Goal: Information Seeking & Learning: Check status

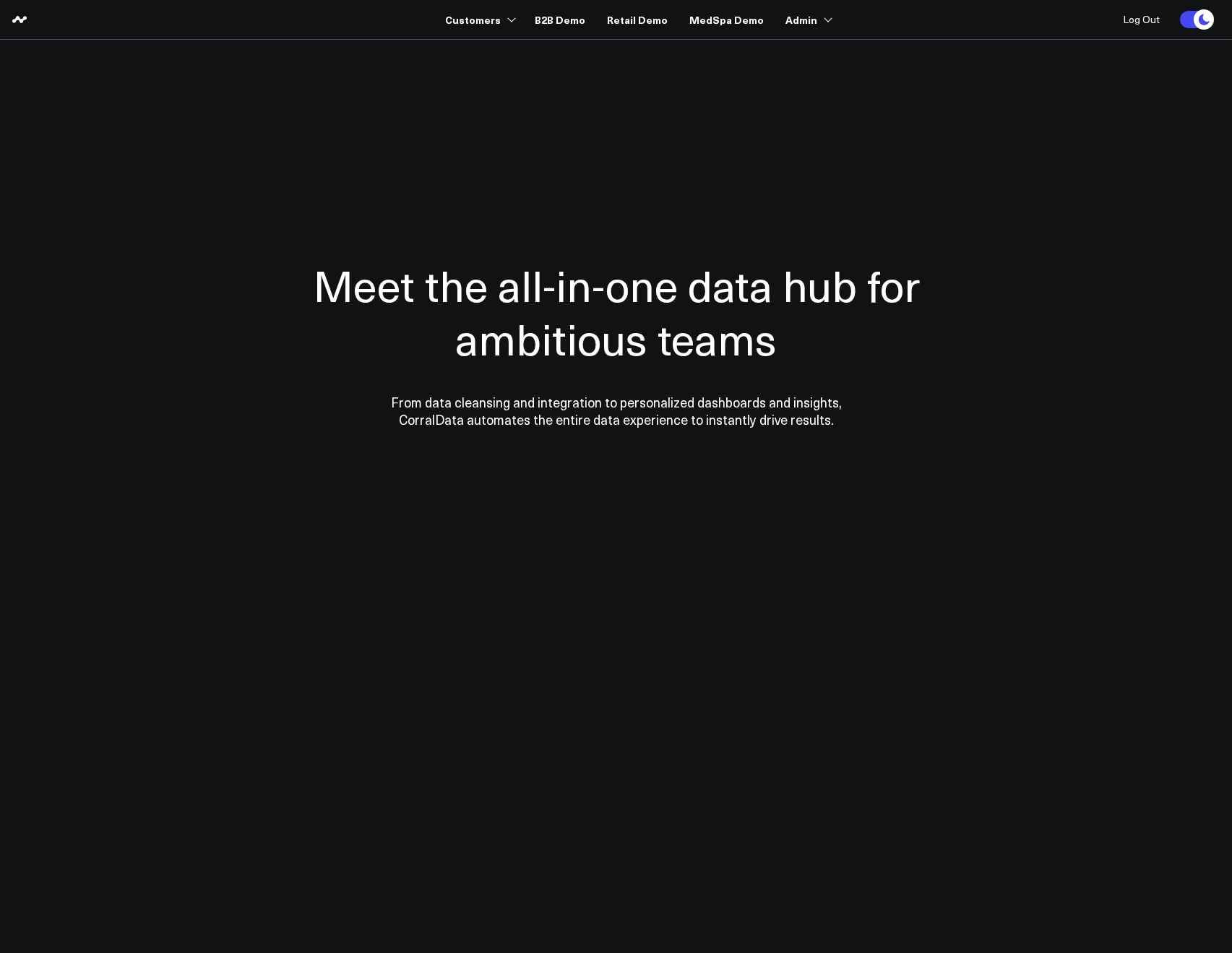
click at [397, 129] on div at bounding box center [617, 343] width 1041 height 491
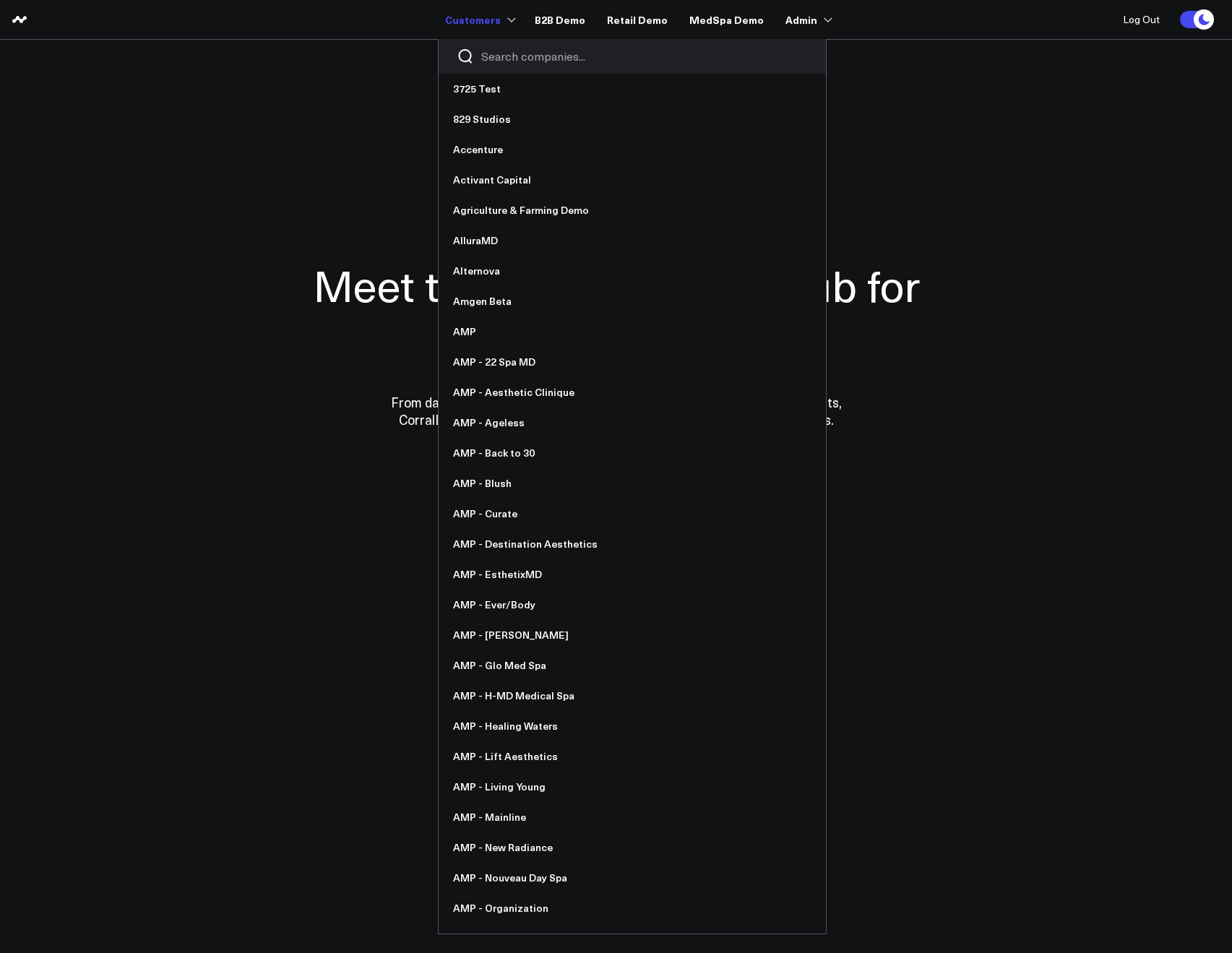
click at [500, 60] on input "Search companies input" at bounding box center [644, 56] width 326 height 16
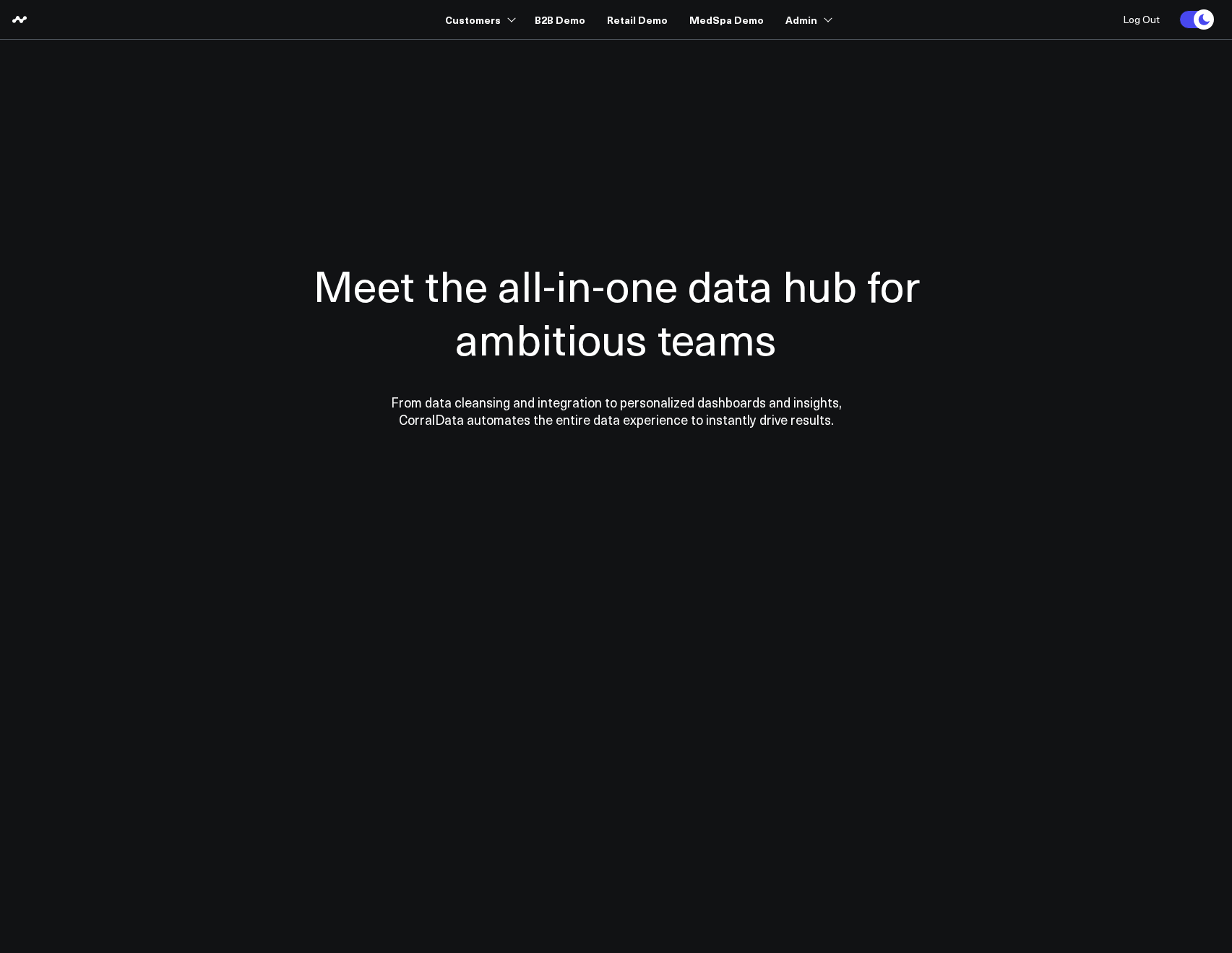
type input "a"
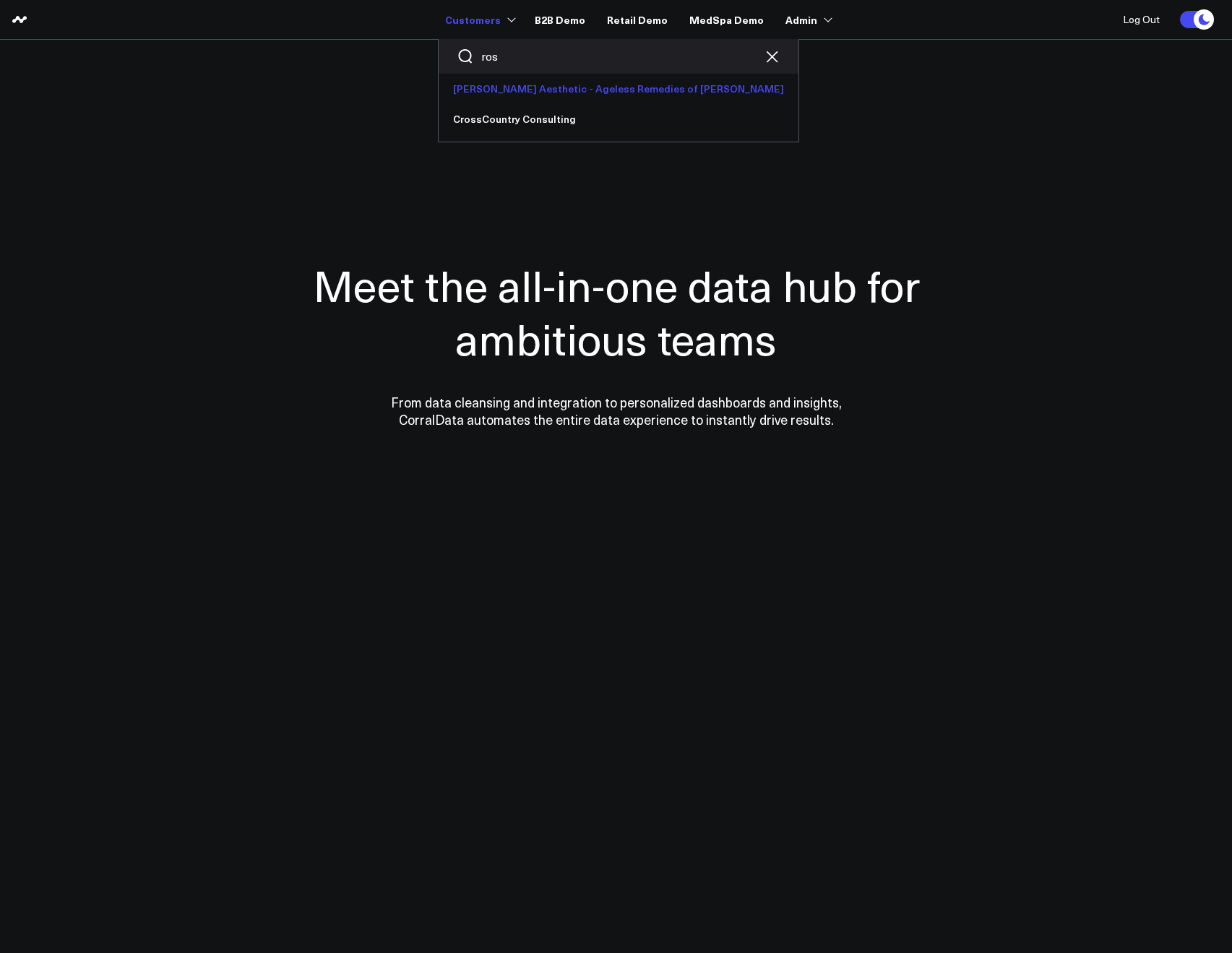
type input "ros"
drag, startPoint x: 470, startPoint y: 92, endPoint x: 456, endPoint y: 80, distance: 18.4
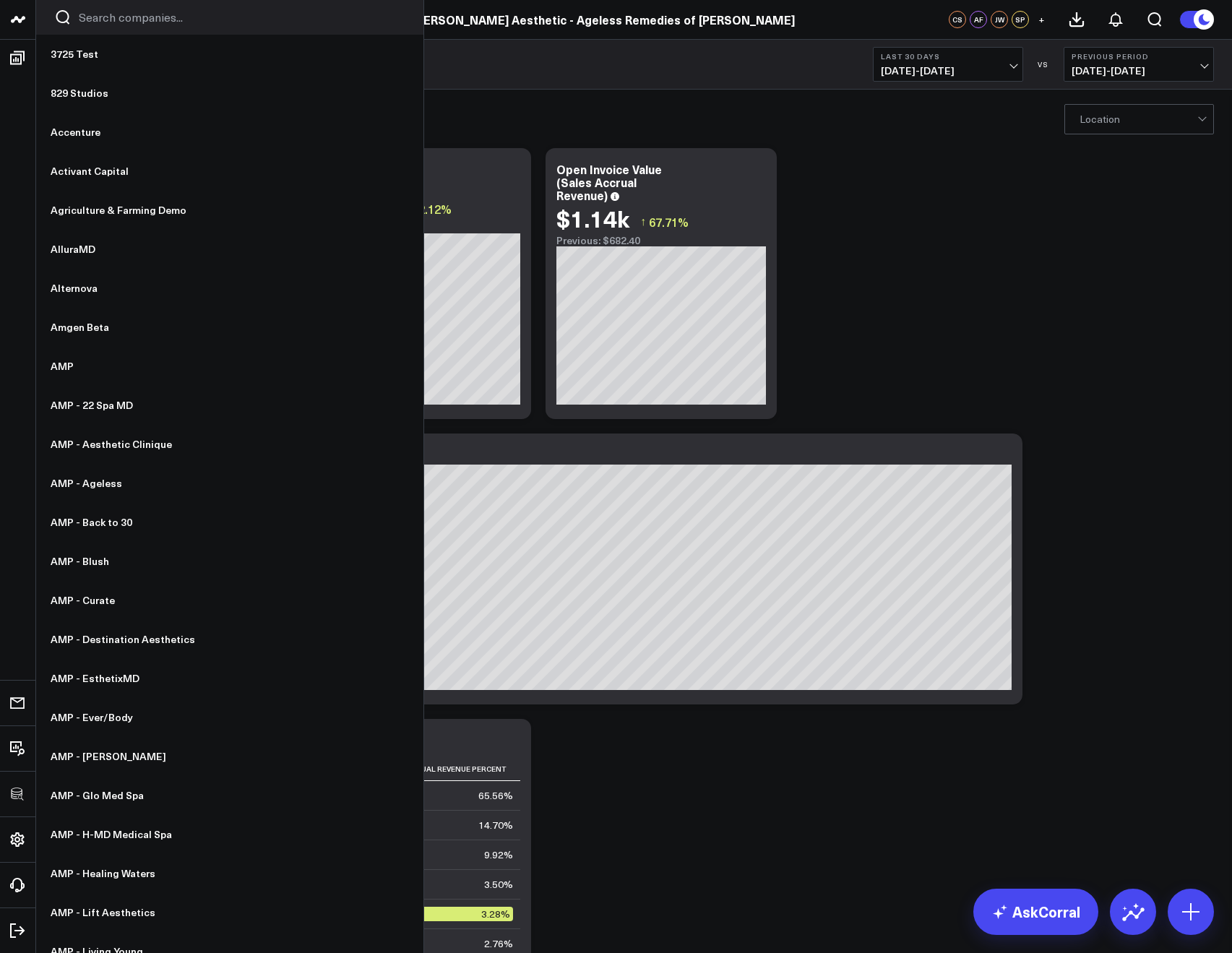
click at [94, 27] on div at bounding box center [229, 17] width 387 height 34
click at [96, 23] on input "Search companies input" at bounding box center [242, 17] width 326 height 16
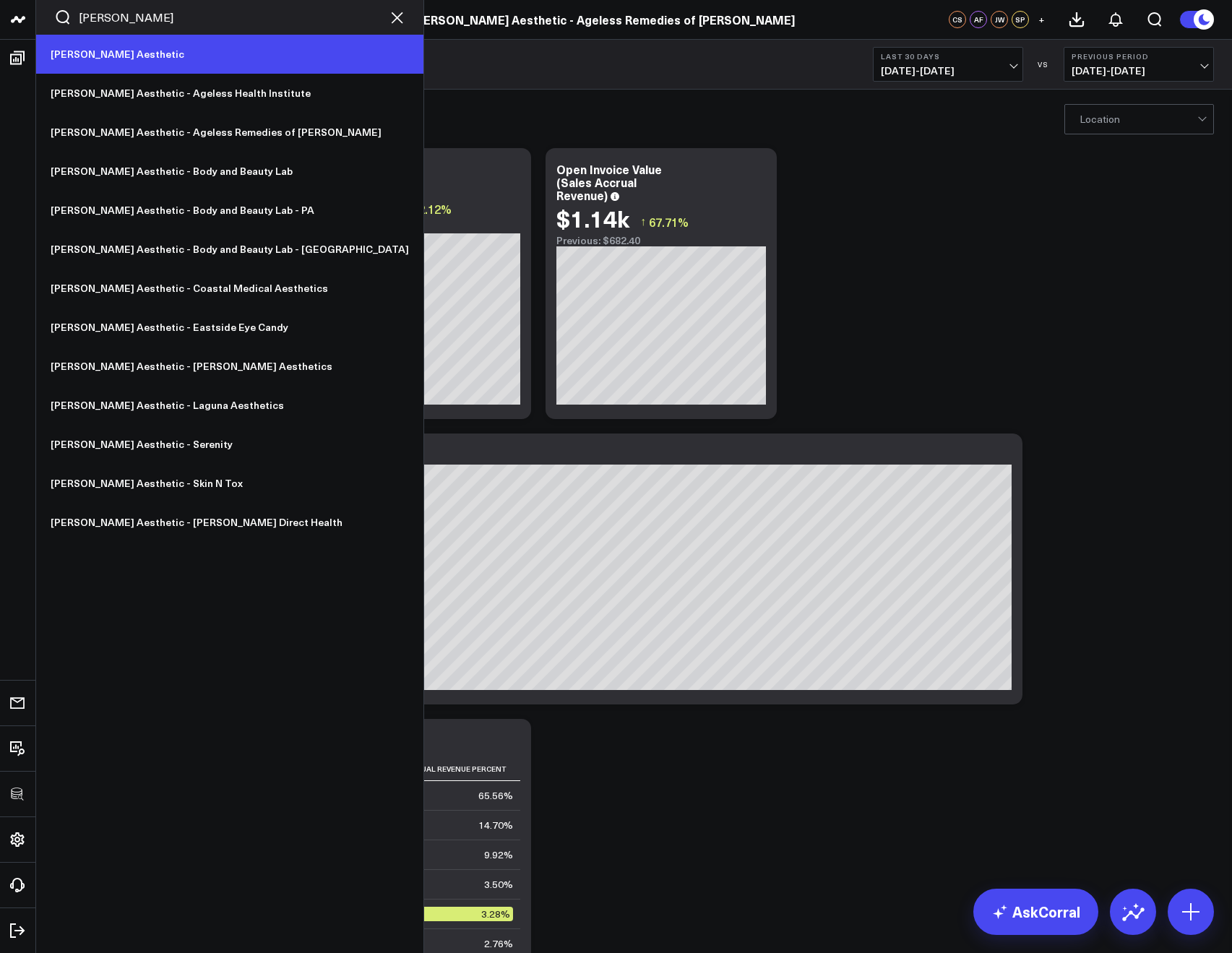
type input "annie"
click at [107, 63] on link "Annie Aesthetic" at bounding box center [229, 53] width 387 height 39
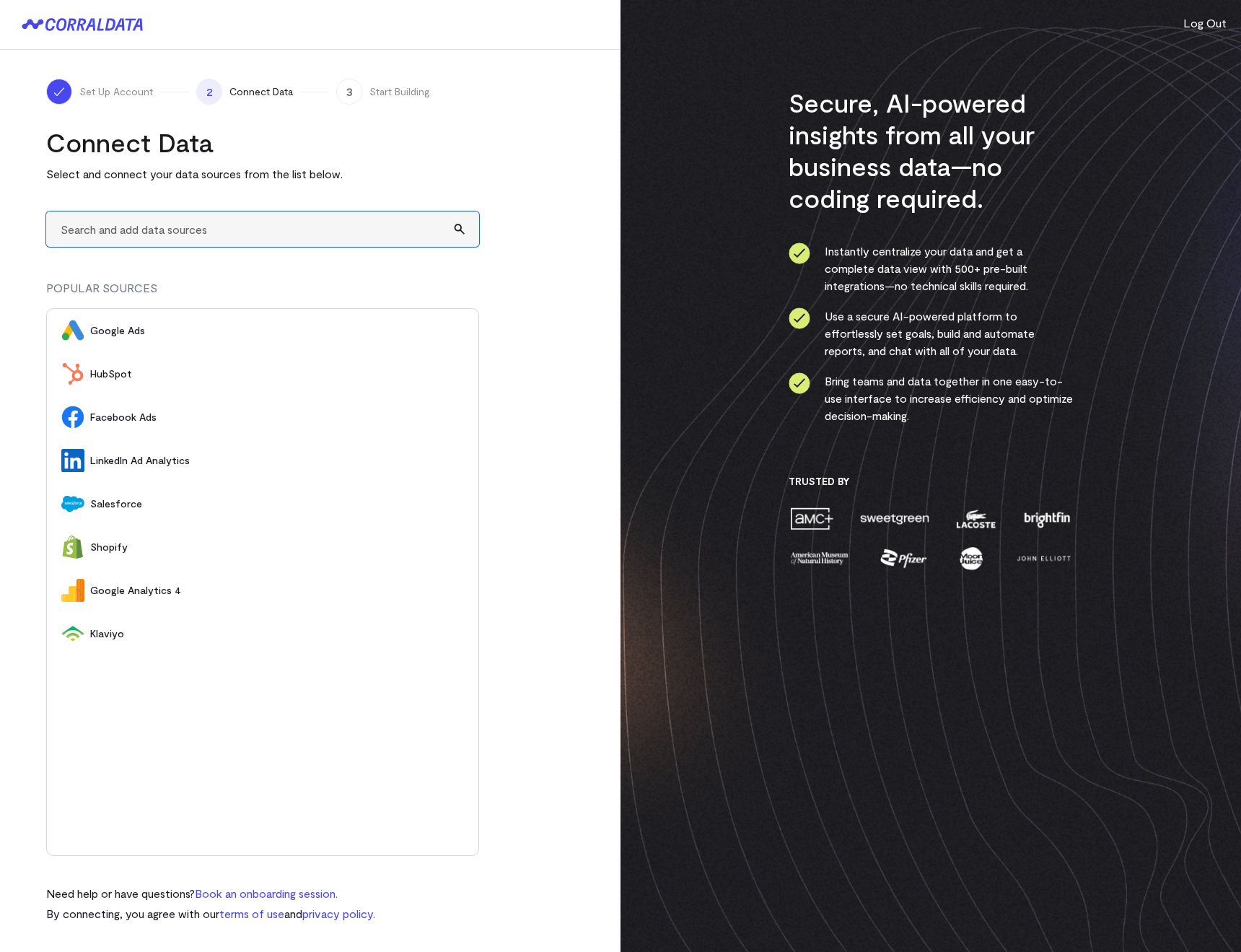
click at [165, 234] on input "text" at bounding box center [263, 229] width 433 height 35
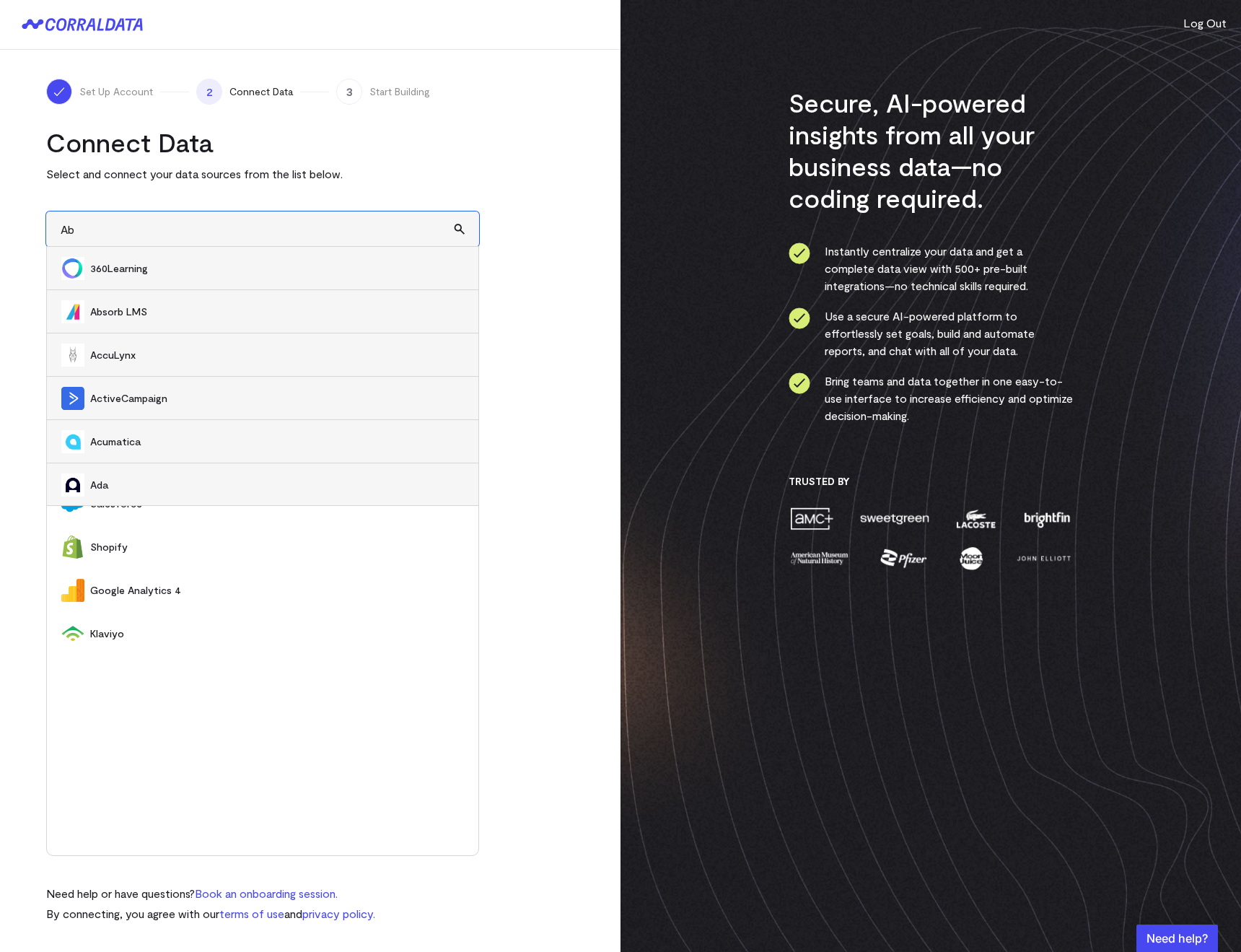
type input "A"
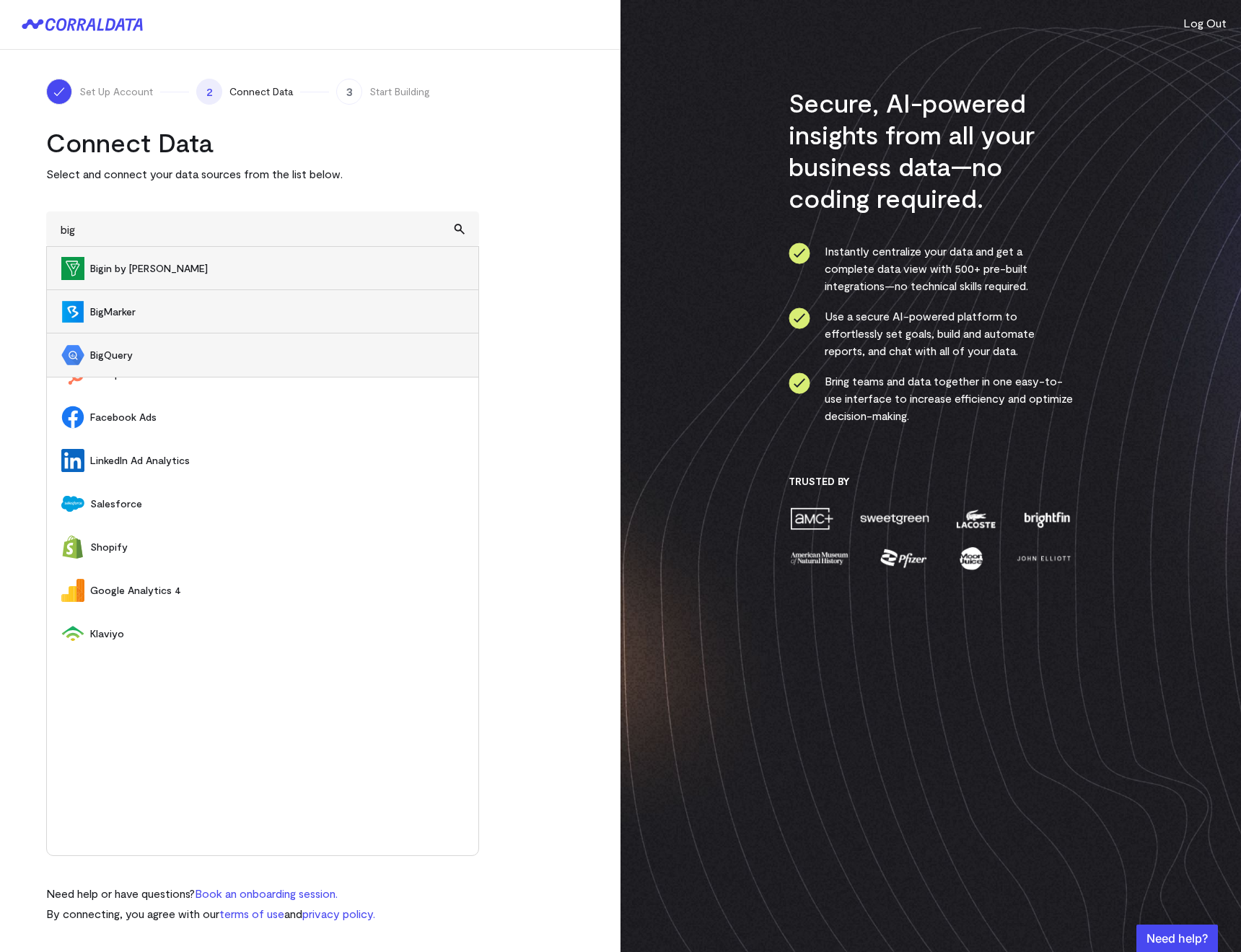
click at [124, 359] on span "BigQuery" at bounding box center [277, 355] width 374 height 15
type input "BigQuery"
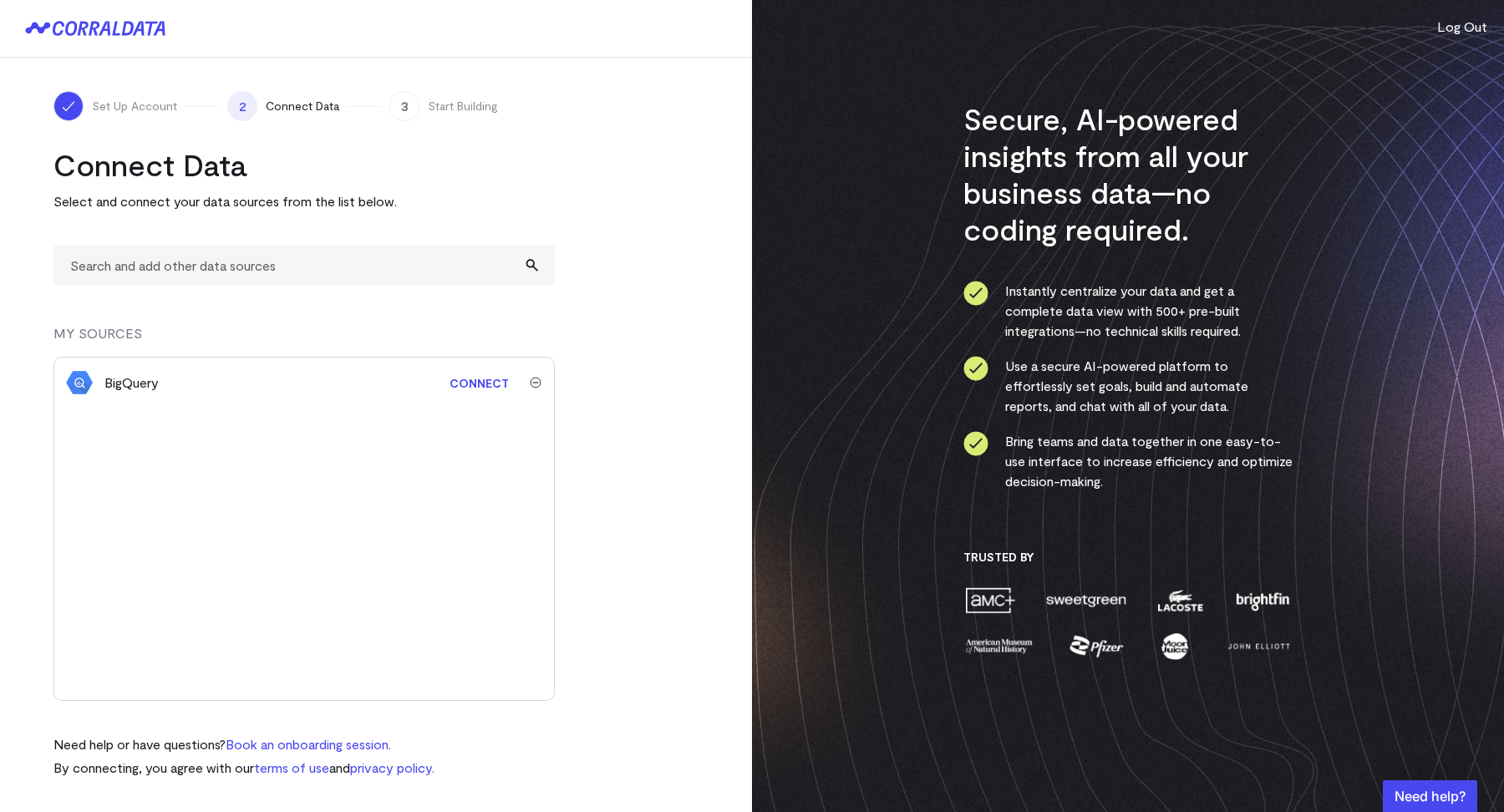
click at [528, 381] on div at bounding box center [536, 382] width 37 height 11
click at [532, 385] on img "submit" at bounding box center [535, 382] width 11 height 11
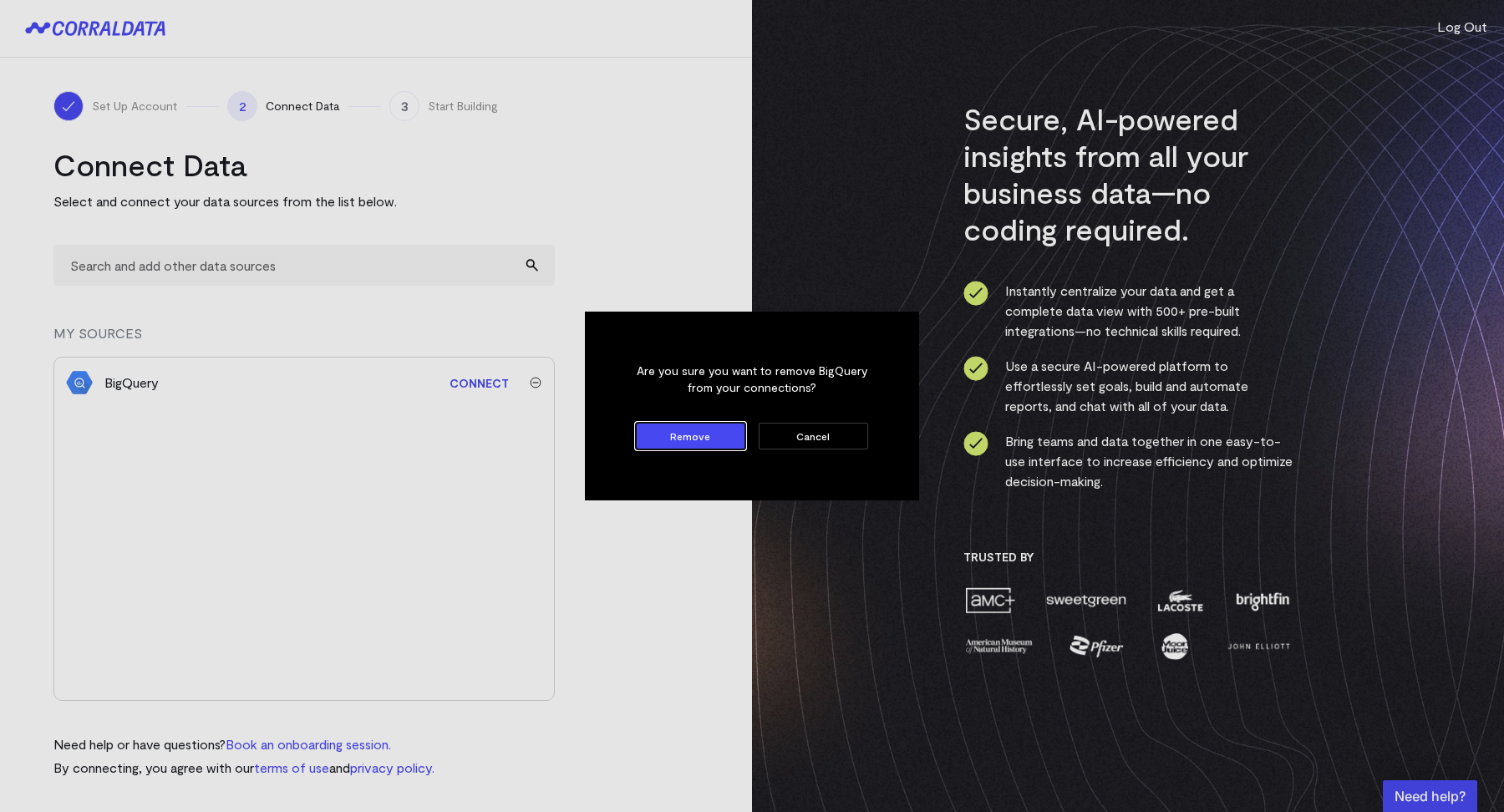
click at [649, 432] on button "Remove" at bounding box center [691, 436] width 110 height 27
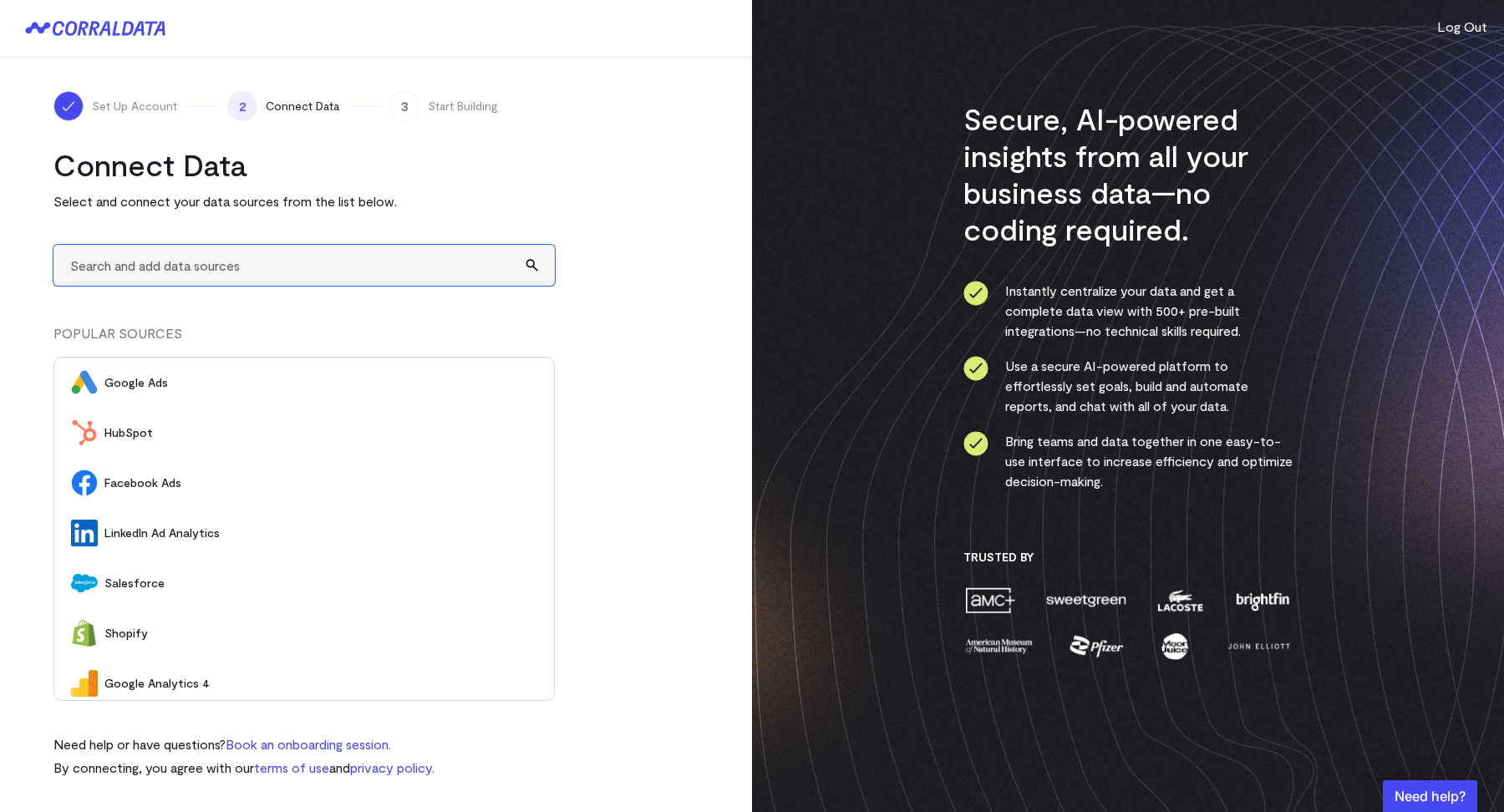
click at [163, 272] on input "text" at bounding box center [304, 265] width 501 height 41
type input "A"
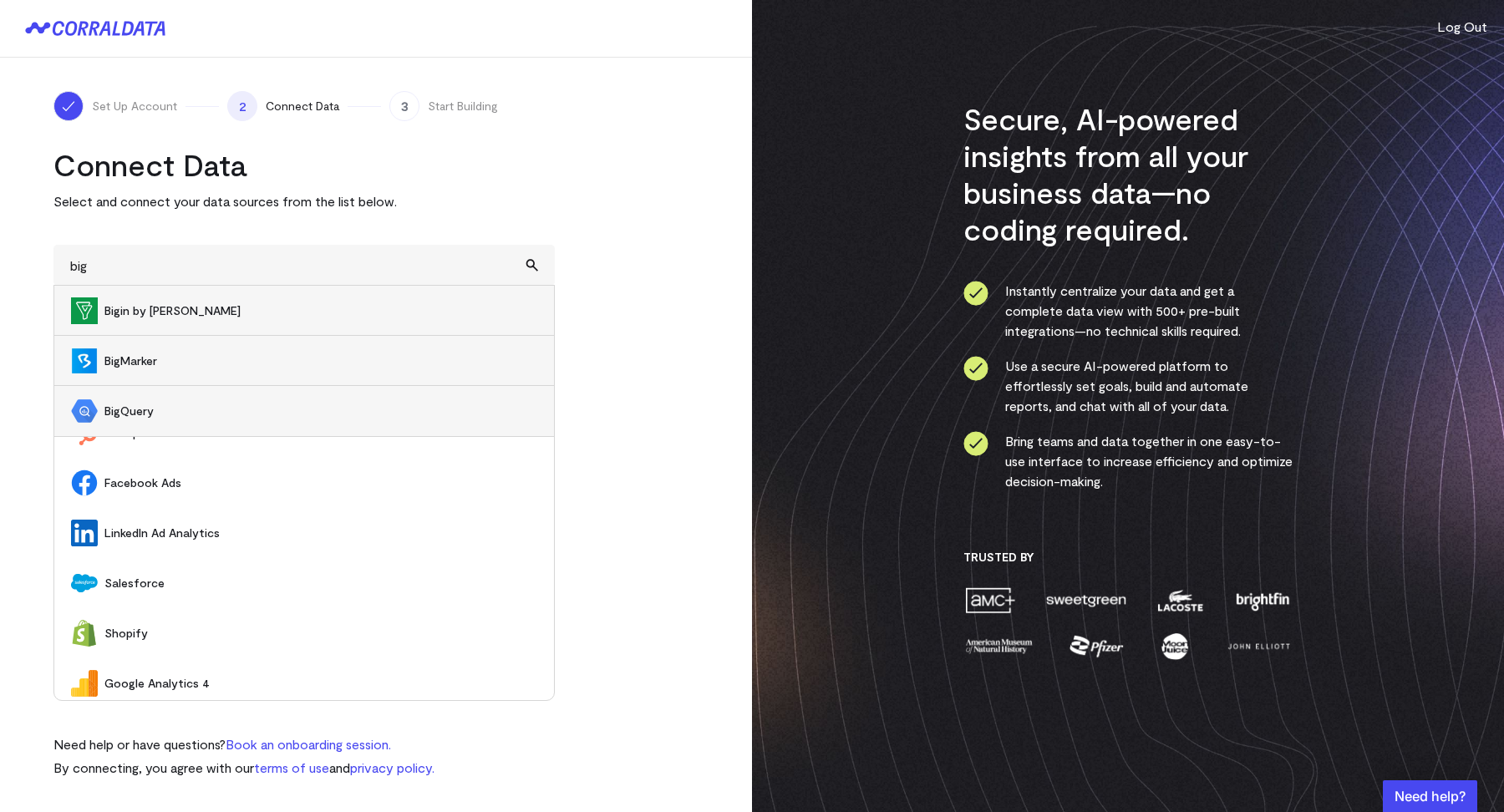
click at [125, 406] on span "BigQuery" at bounding box center [321, 411] width 433 height 17
type input "BigQuery"
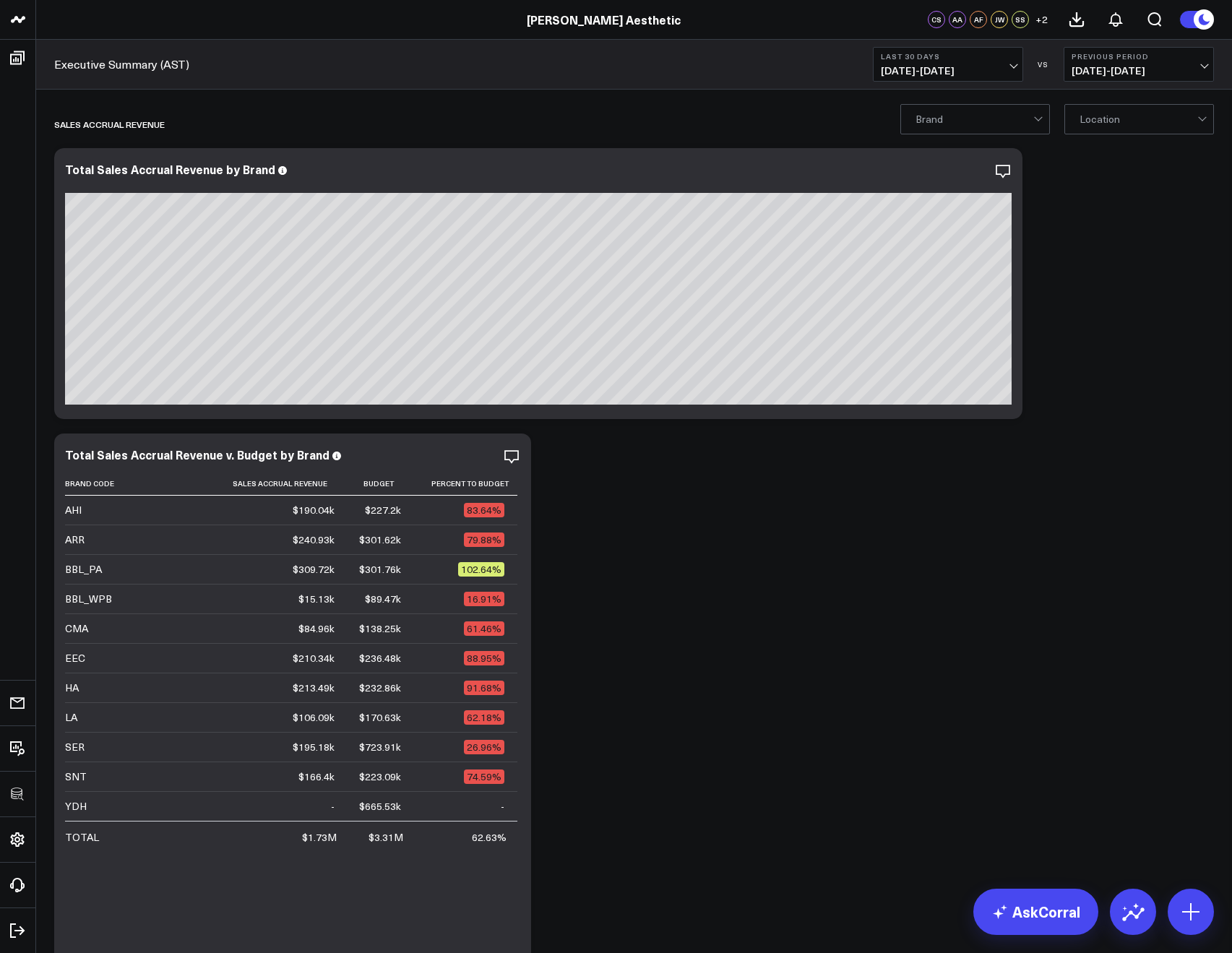
click at [913, 81] on div "Executive Summary (AST) Last 30 Days 07/20/25 - 08/18/25 VS Previous Period 06/…" at bounding box center [634, 64] width 1196 height 50
click at [903, 76] on span "07/20/25 - 08/18/25" at bounding box center [948, 70] width 135 height 11
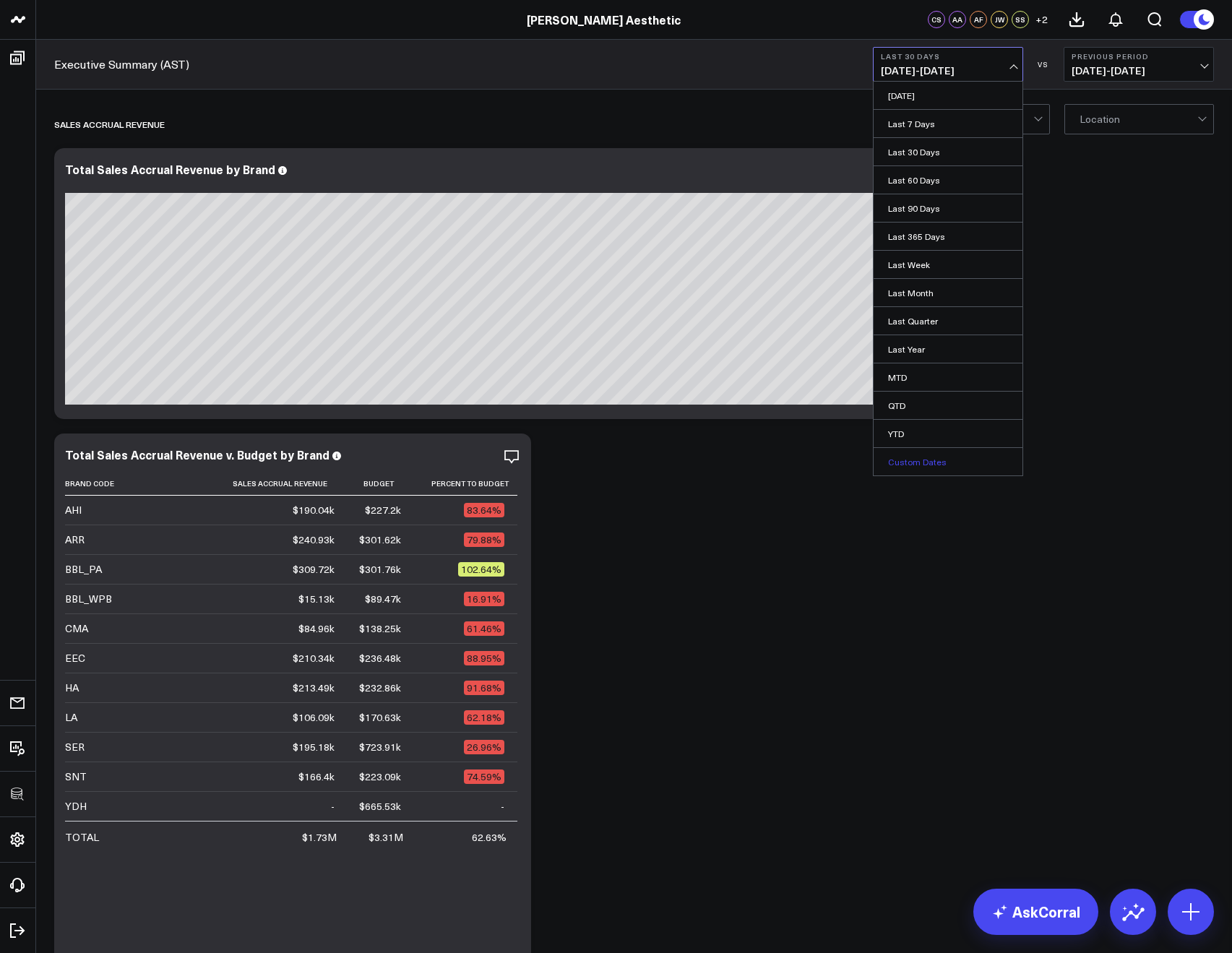
click at [916, 459] on link "Custom Dates" at bounding box center [948, 462] width 149 height 28
select select "7"
select select "2025"
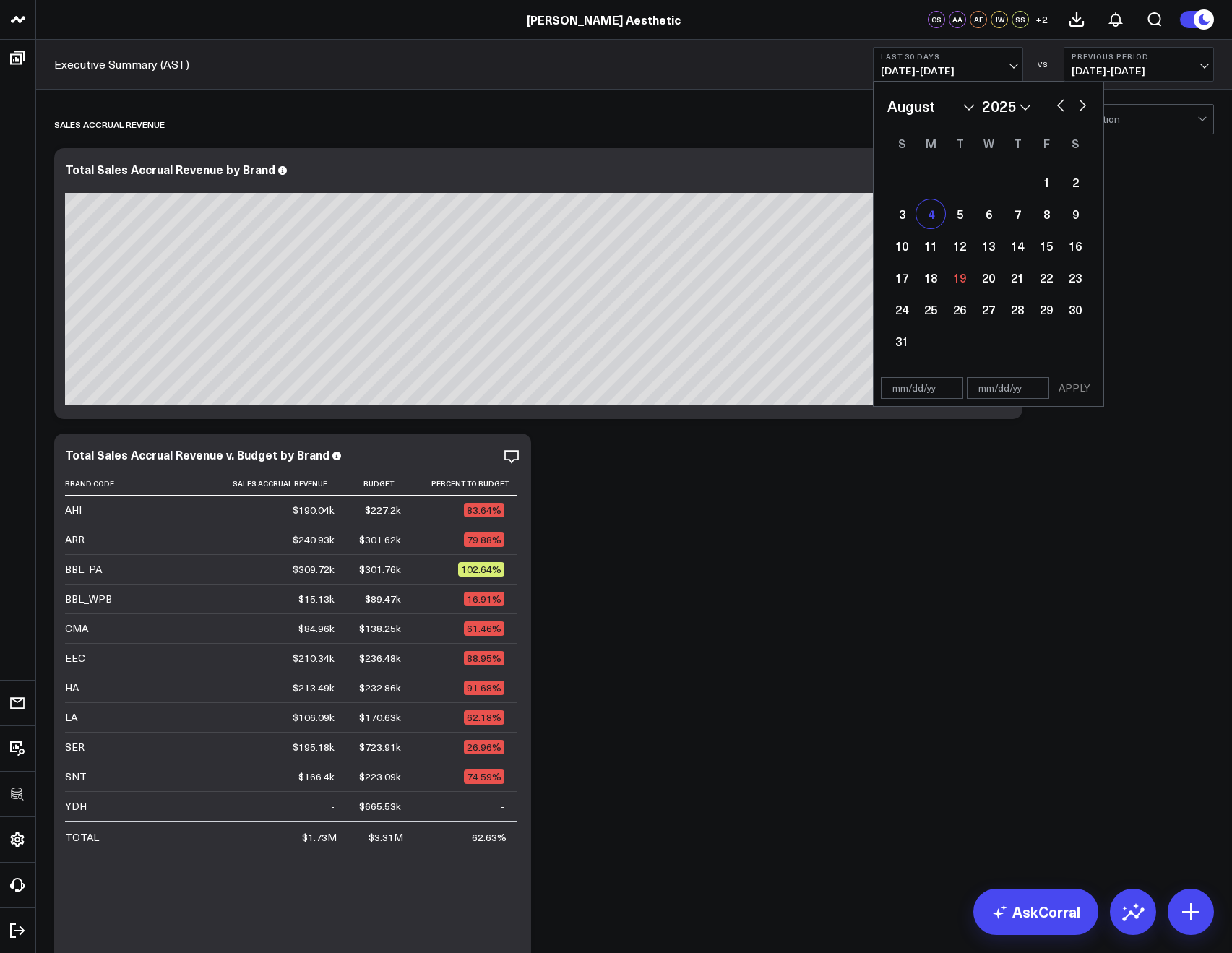
click at [917, 216] on div "4" at bounding box center [931, 214] width 29 height 29
type input "08/04/25"
select select "7"
select select "2025"
click at [895, 255] on div "10" at bounding box center [902, 246] width 29 height 29
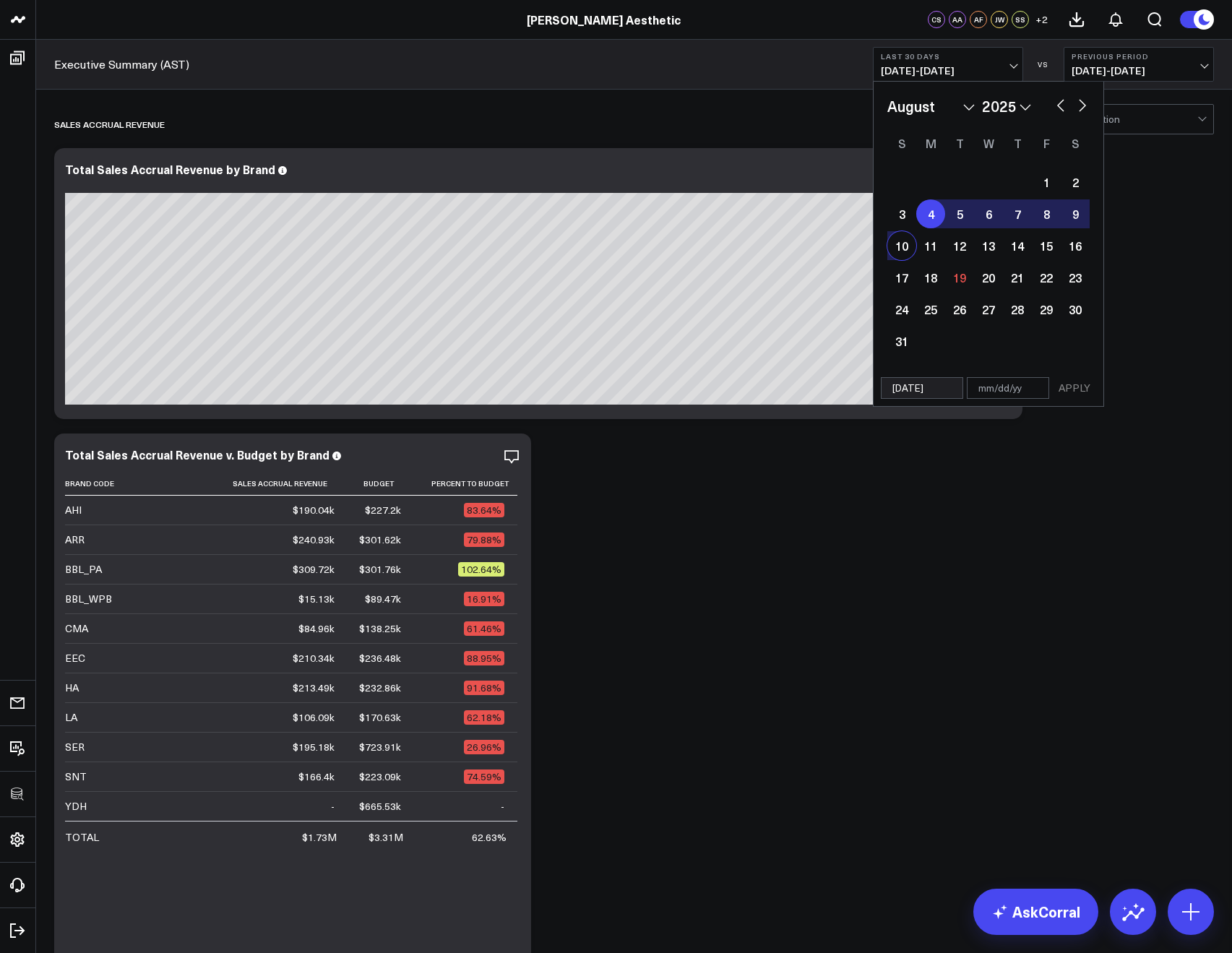
type input "08/10/25"
select select "7"
select select "2025"
click at [1068, 380] on button "APPLY" at bounding box center [1075, 388] width 44 height 21
